Goal: Navigation & Orientation: Find specific page/section

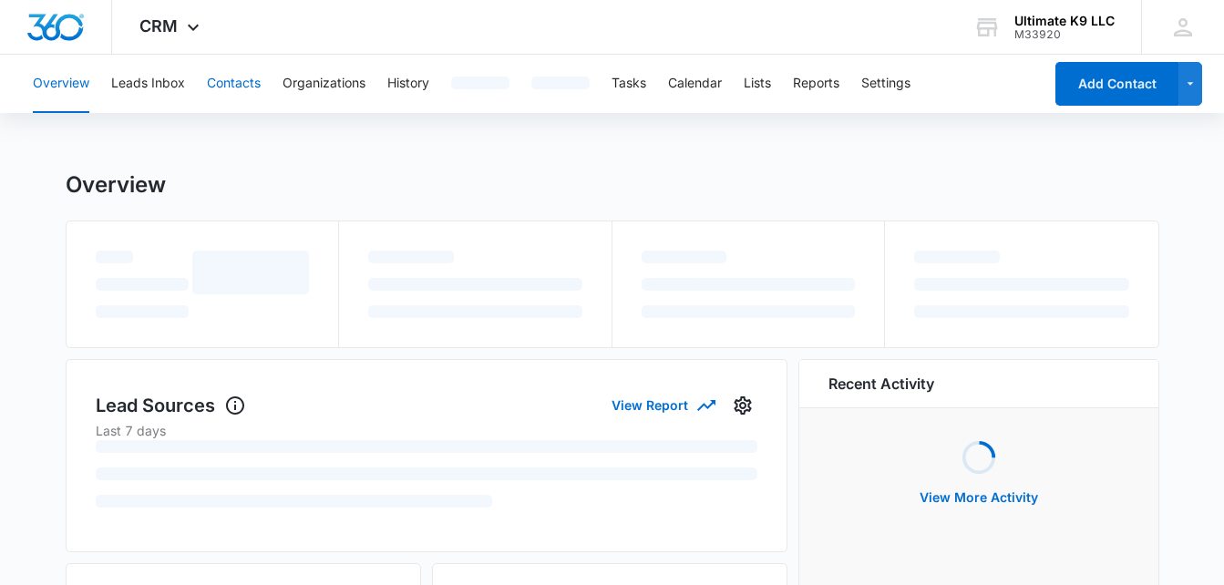
click at [224, 82] on button "Contacts" at bounding box center [234, 84] width 54 height 58
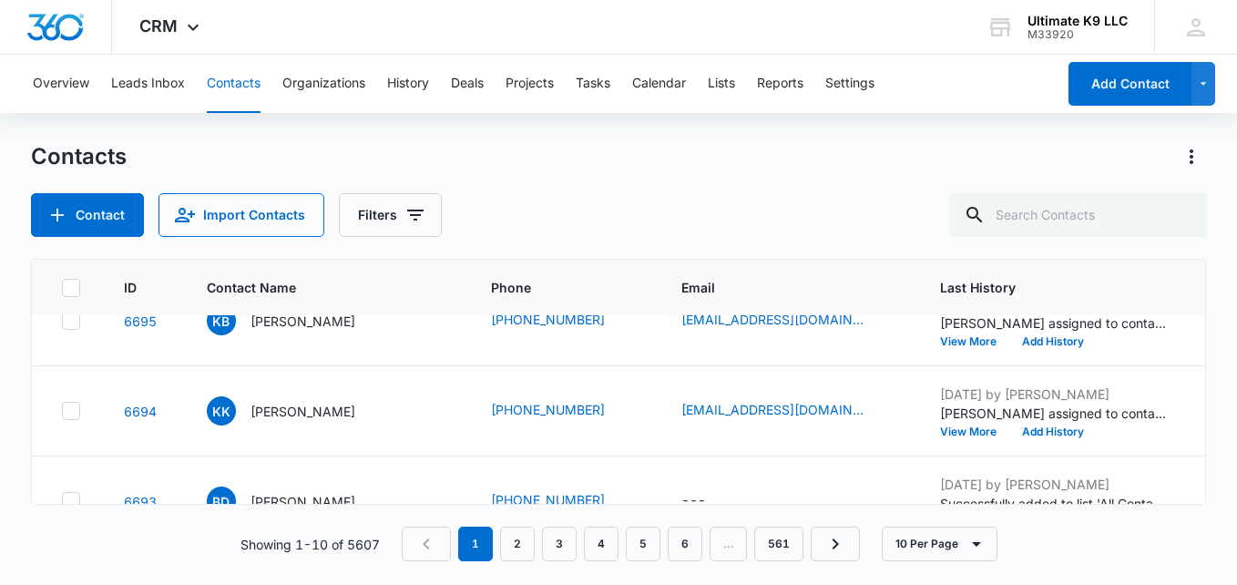
scroll to position [727, 0]
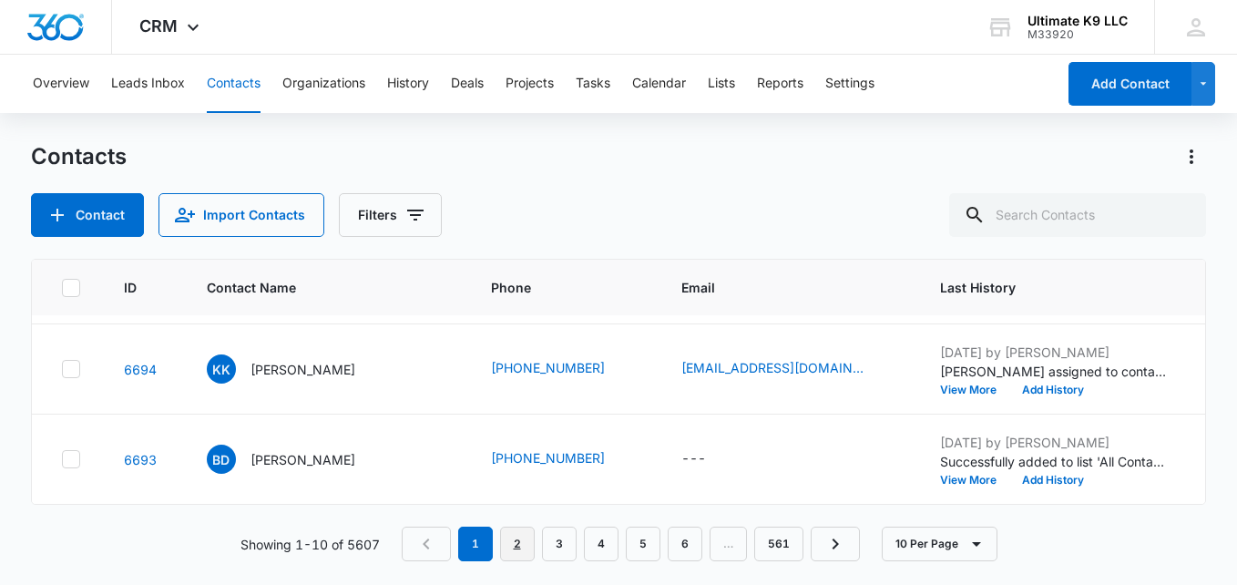
click at [518, 539] on link "2" at bounding box center [517, 544] width 35 height 35
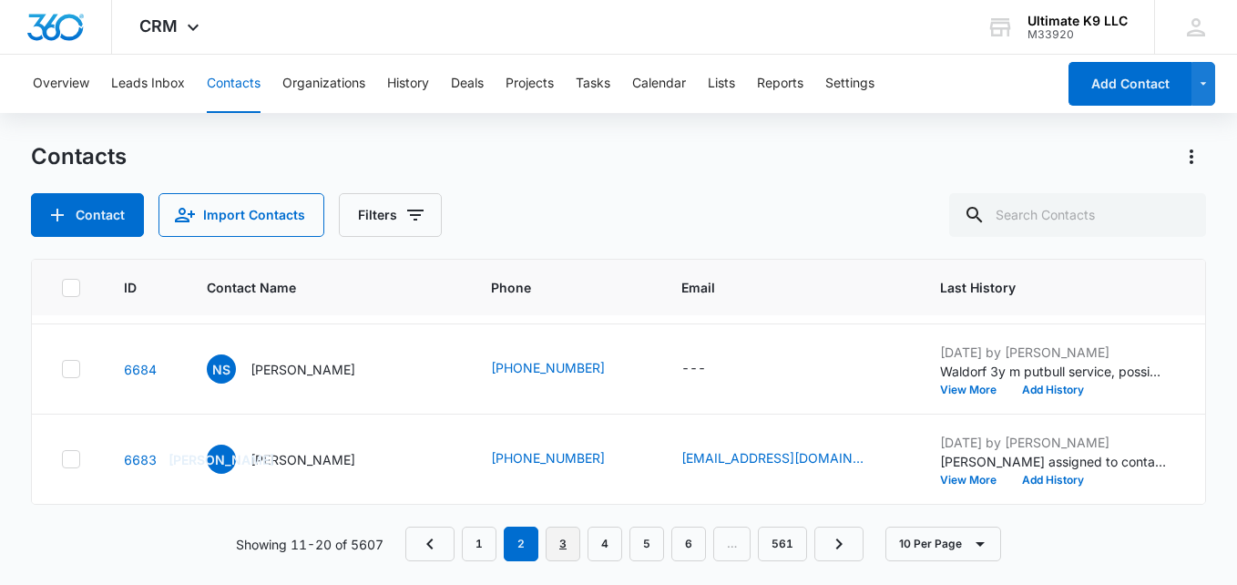
click at [564, 537] on link "3" at bounding box center [563, 544] width 35 height 35
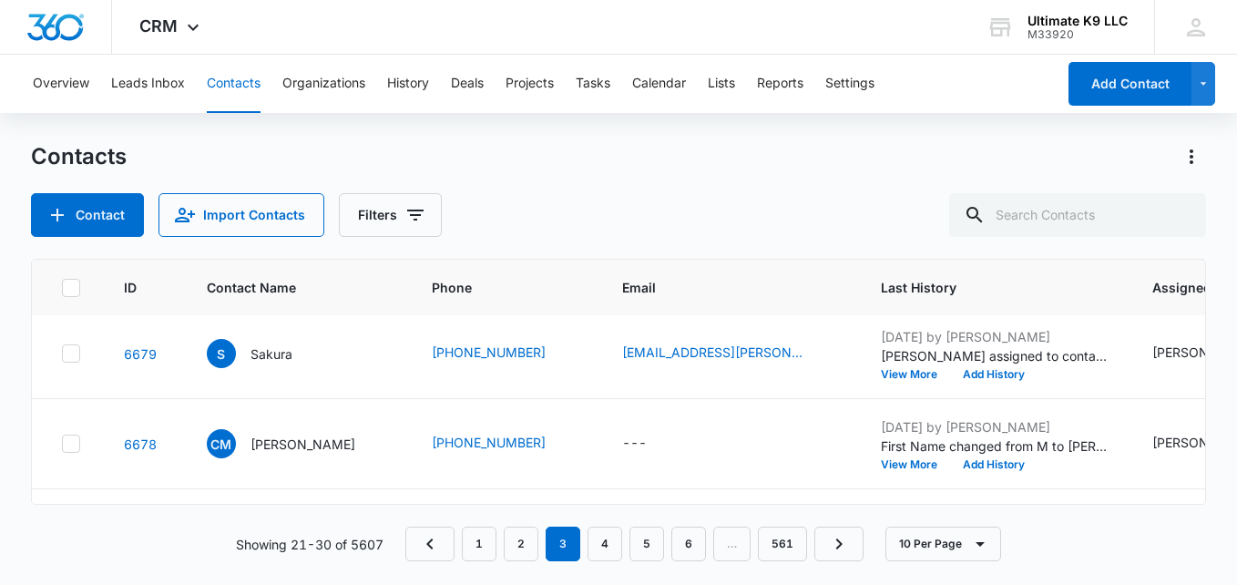
scroll to position [0, 0]
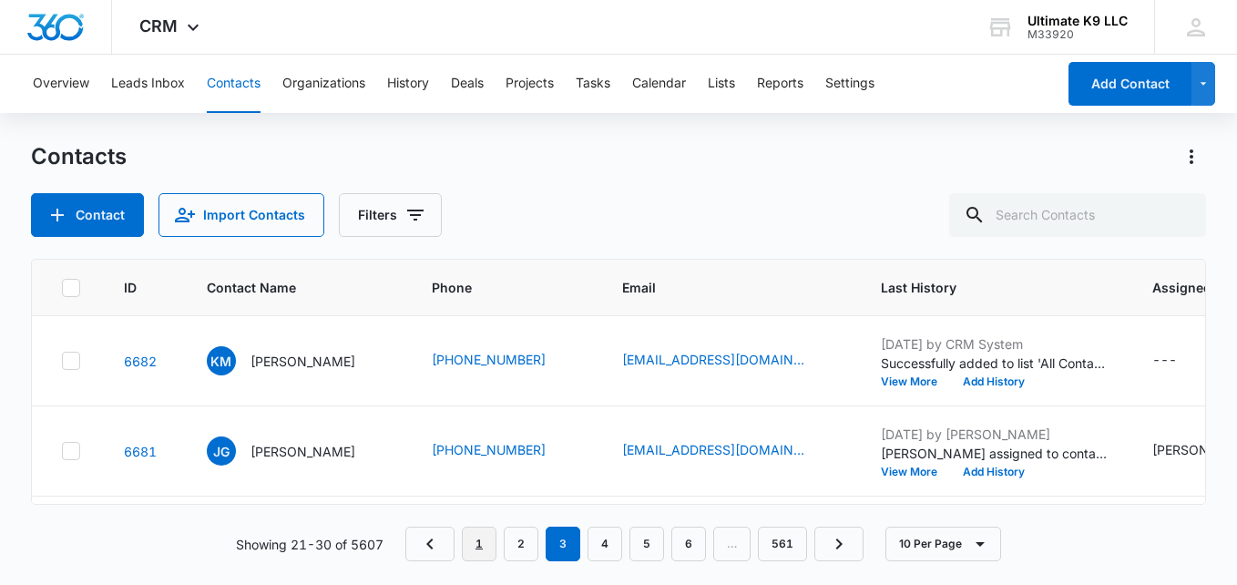
click at [487, 537] on link "1" at bounding box center [479, 544] width 35 height 35
